Goal: Information Seeking & Learning: Compare options

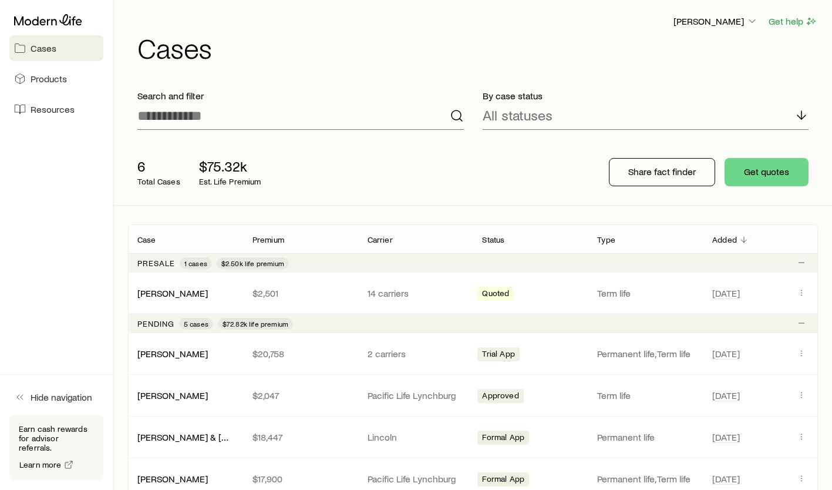
click at [174, 395] on link "[PERSON_NAME]" at bounding box center [172, 394] width 70 height 11
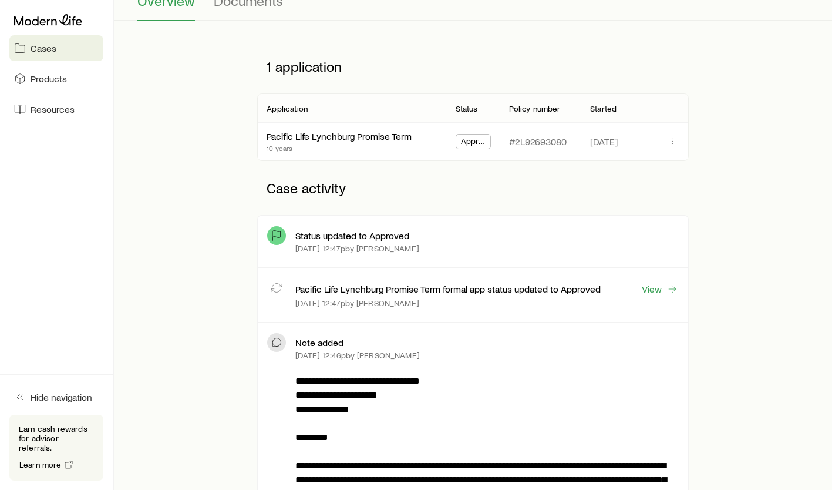
scroll to position [117, 0]
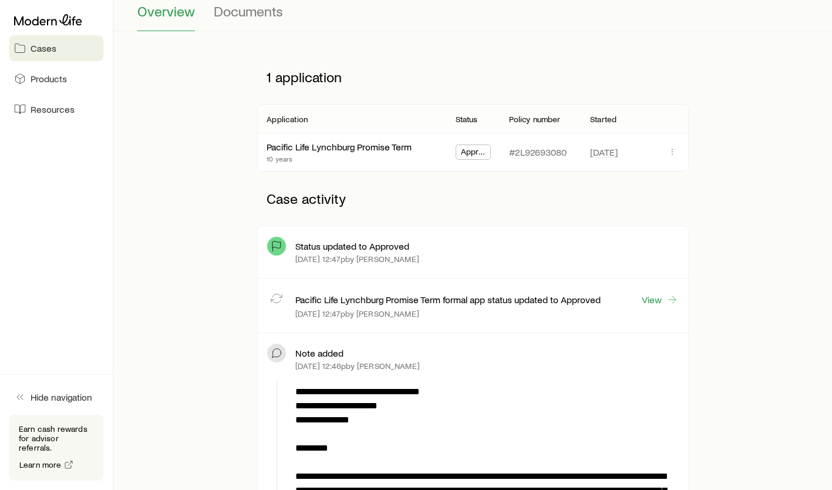
click at [353, 147] on link "Pacific Life Lynchburg Promise Term" at bounding box center [339, 146] width 145 height 11
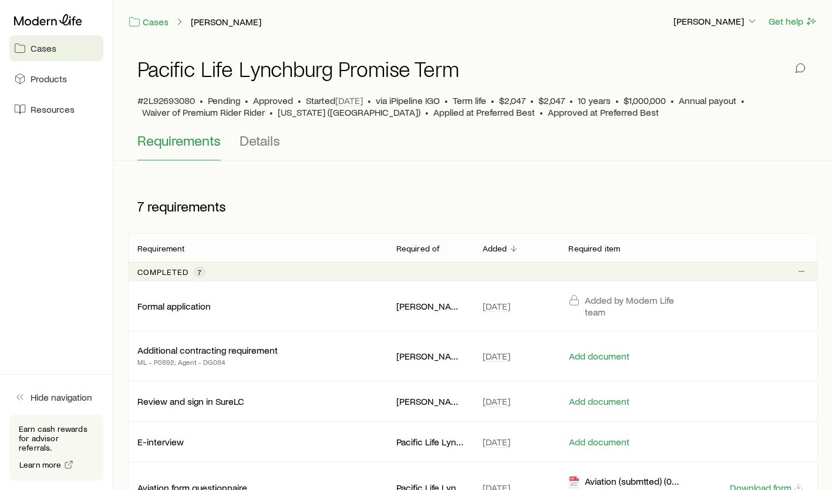
click at [260, 138] on span "Details" at bounding box center [260, 140] width 41 height 16
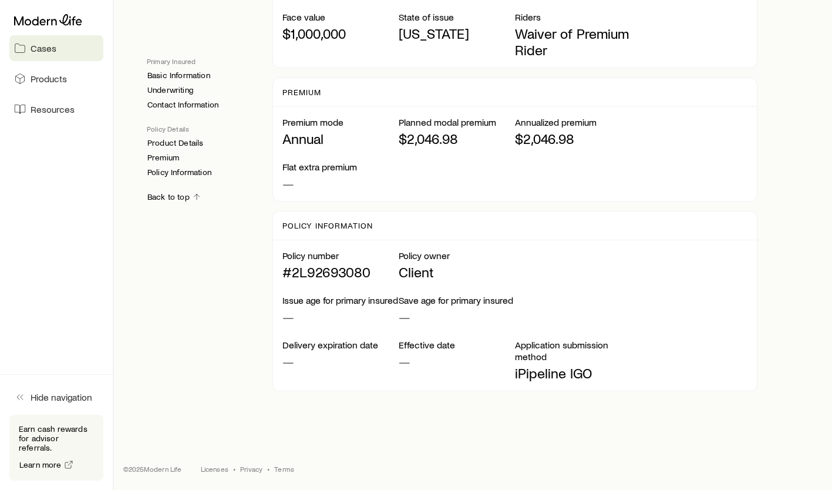
scroll to position [903, 0]
click at [164, 156] on link "Premium" at bounding box center [163, 158] width 33 height 10
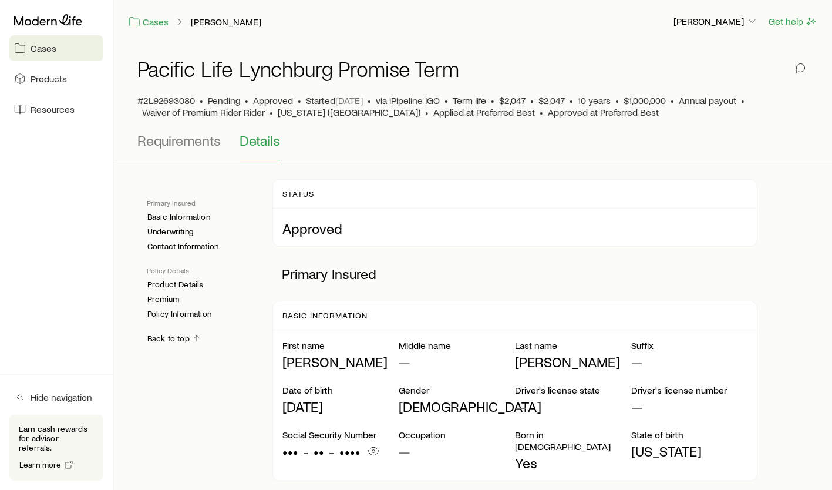
click at [193, 140] on span "Requirements" at bounding box center [178, 140] width 83 height 16
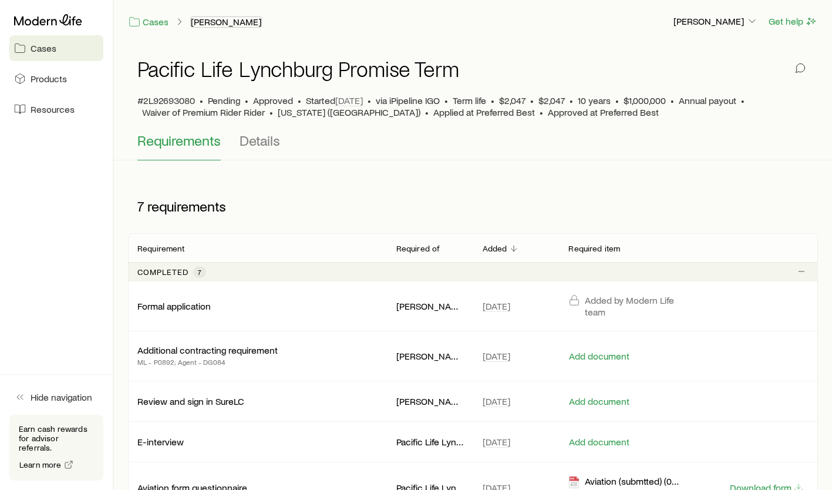
click at [240, 22] on link "[PERSON_NAME]" at bounding box center [226, 21] width 72 height 11
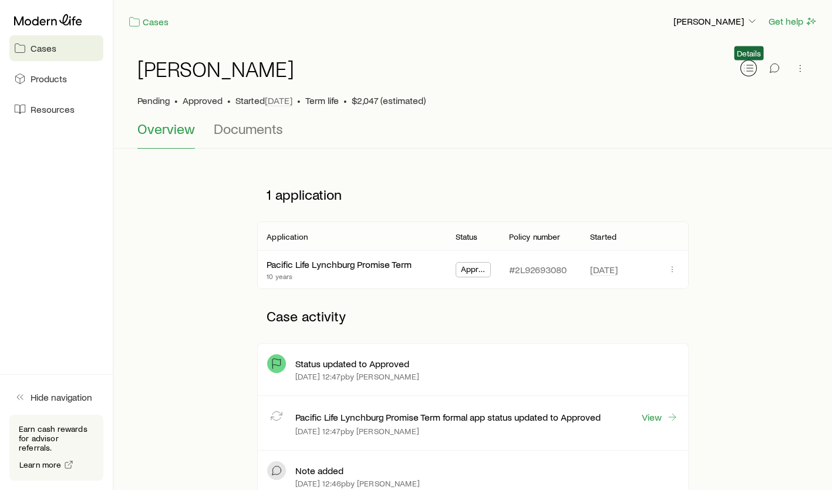
drag, startPoint x: 745, startPoint y: 63, endPoint x: 722, endPoint y: 72, distance: 24.8
click at [745, 63] on icon "button" at bounding box center [749, 68] width 12 height 12
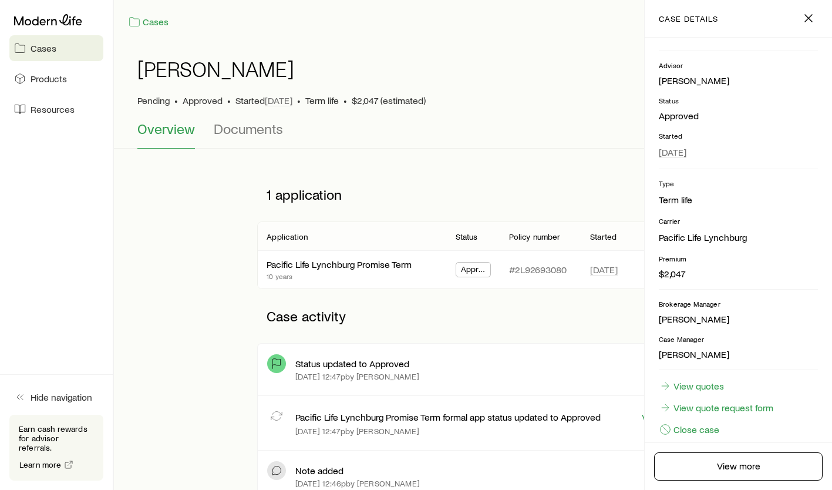
scroll to position [73, 0]
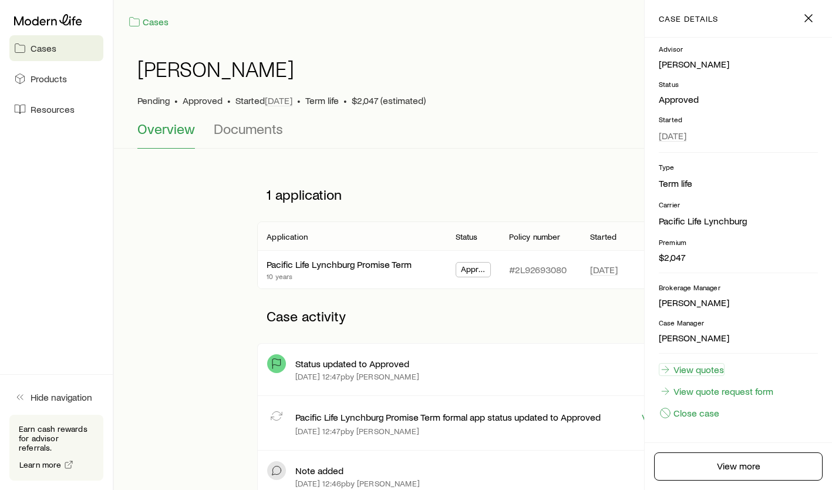
click at [692, 371] on link "View quotes" at bounding box center [692, 369] width 66 height 13
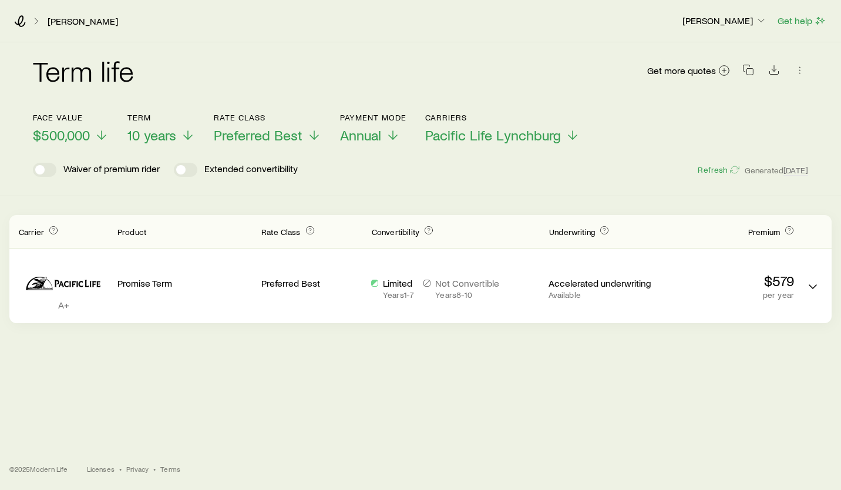
click at [102, 137] on icon at bounding box center [102, 135] width 14 height 14
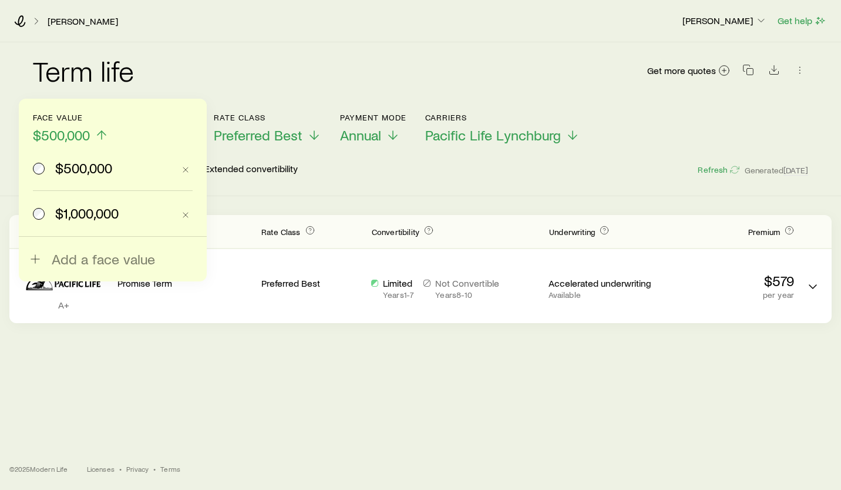
click at [45, 216] on span at bounding box center [39, 213] width 13 height 16
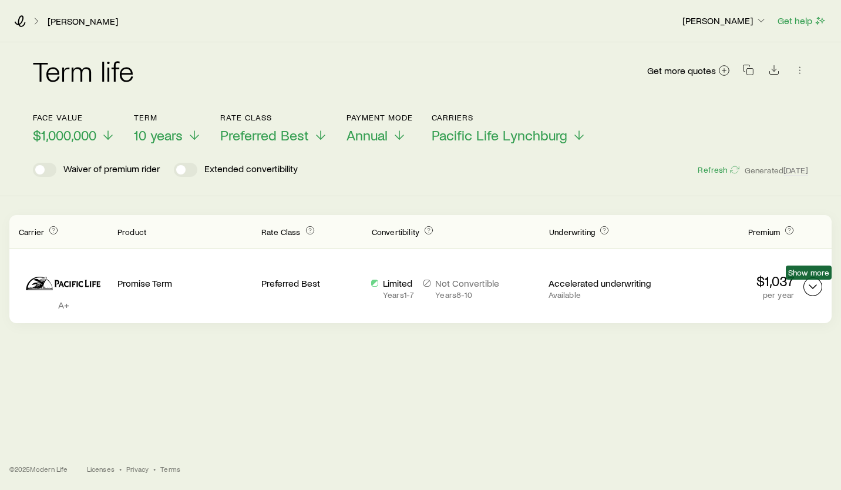
click at [811, 284] on icon "Term quotes" at bounding box center [813, 286] width 14 height 14
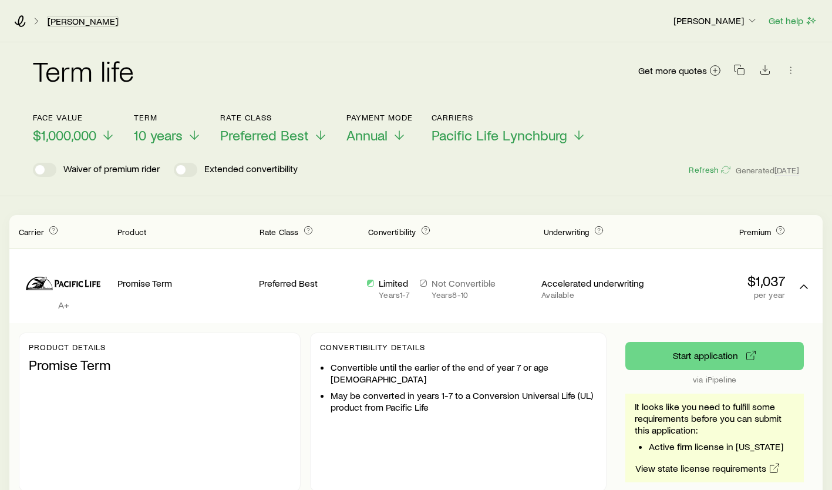
click at [86, 20] on link "[PERSON_NAME]" at bounding box center [83, 21] width 72 height 11
